Goal: Task Accomplishment & Management: Manage account settings

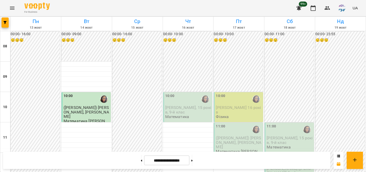
scroll to position [214, 0]
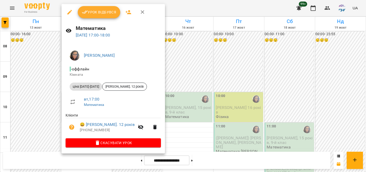
click at [182, 63] on div at bounding box center [183, 86] width 366 height 172
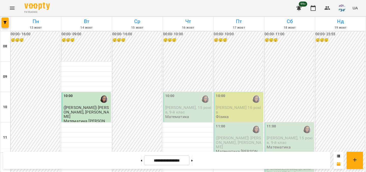
scroll to position [174, 0]
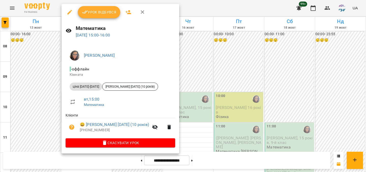
click at [108, 10] on span "Урок відбувся" at bounding box center [99, 12] width 35 height 6
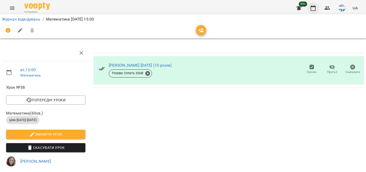
click at [314, 9] on icon "button" at bounding box center [313, 8] width 6 height 6
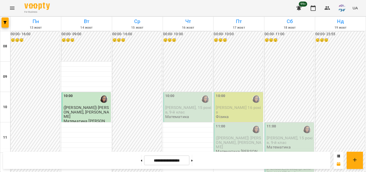
scroll to position [227, 0]
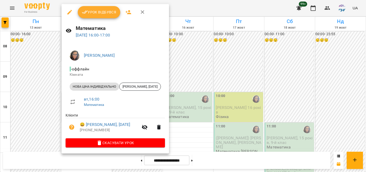
click at [106, 10] on span "Урок відбувся" at bounding box center [99, 12] width 35 height 6
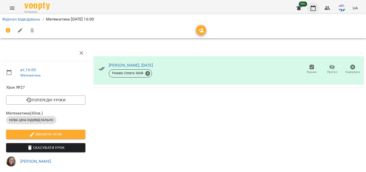
click at [316, 9] on icon "button" at bounding box center [313, 8] width 6 height 6
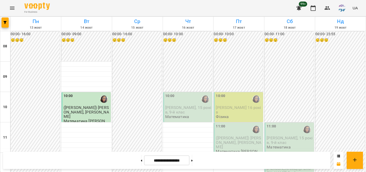
scroll to position [222, 0]
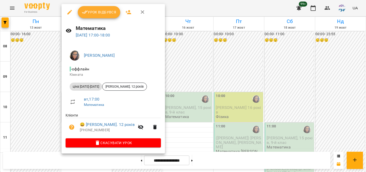
click at [166, 45] on div at bounding box center [183, 86] width 366 height 172
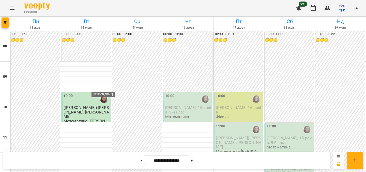
scroll to position [262, 0]
